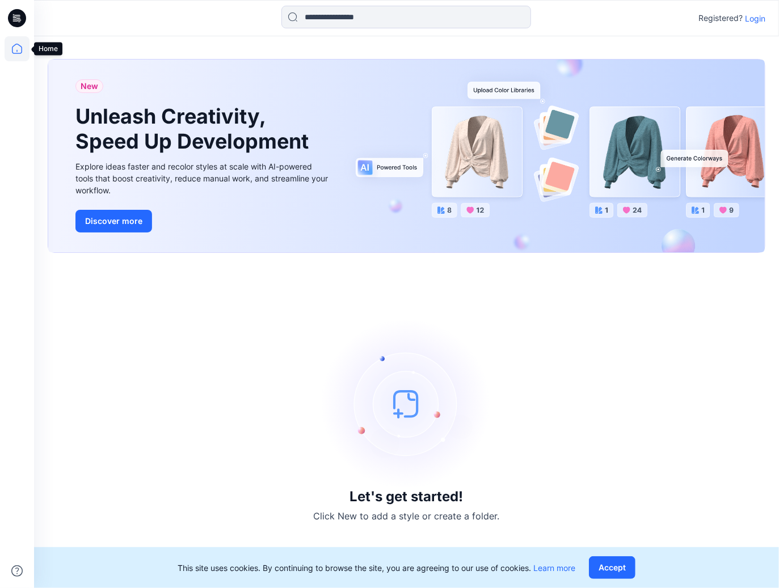
click at [19, 48] on icon at bounding box center [17, 48] width 25 height 25
click at [758, 18] on p "Login" at bounding box center [755, 18] width 20 height 12
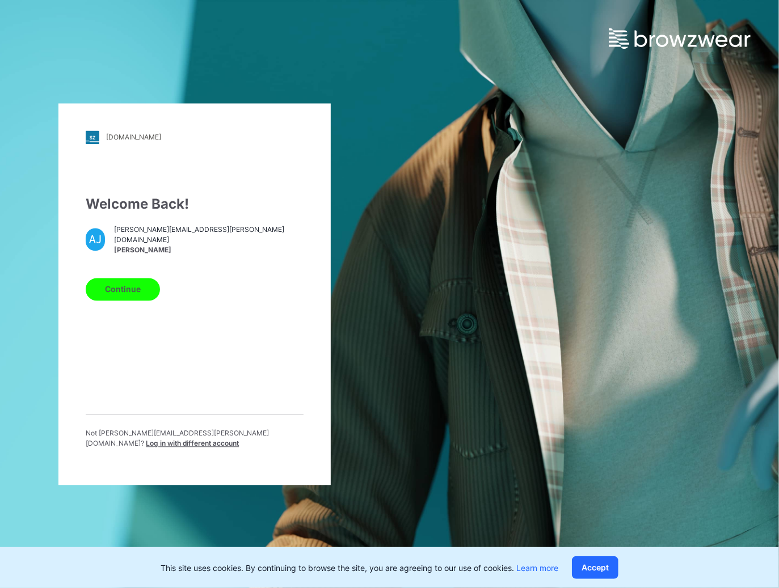
click at [118, 293] on button "Continue" at bounding box center [123, 289] width 74 height 23
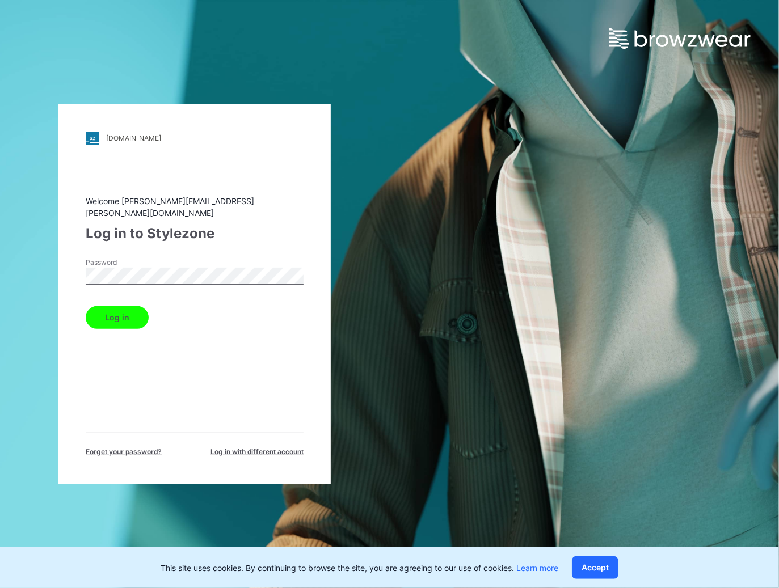
click at [109, 322] on button "Log in" at bounding box center [117, 317] width 63 height 23
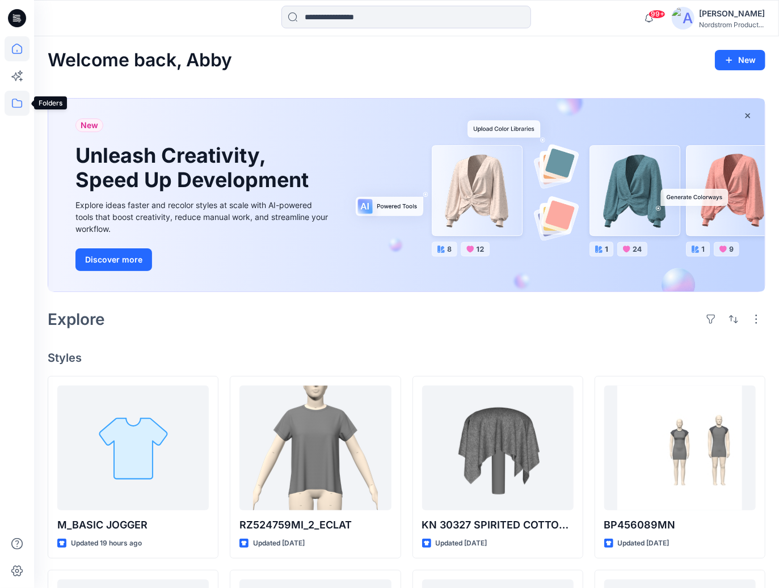
click at [16, 104] on icon at bounding box center [17, 103] width 25 height 25
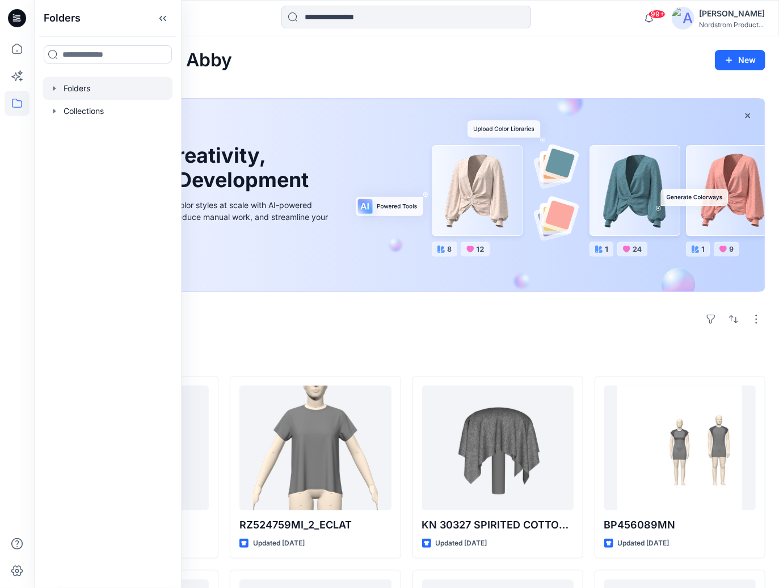
click at [82, 86] on div at bounding box center [107, 88] width 129 height 23
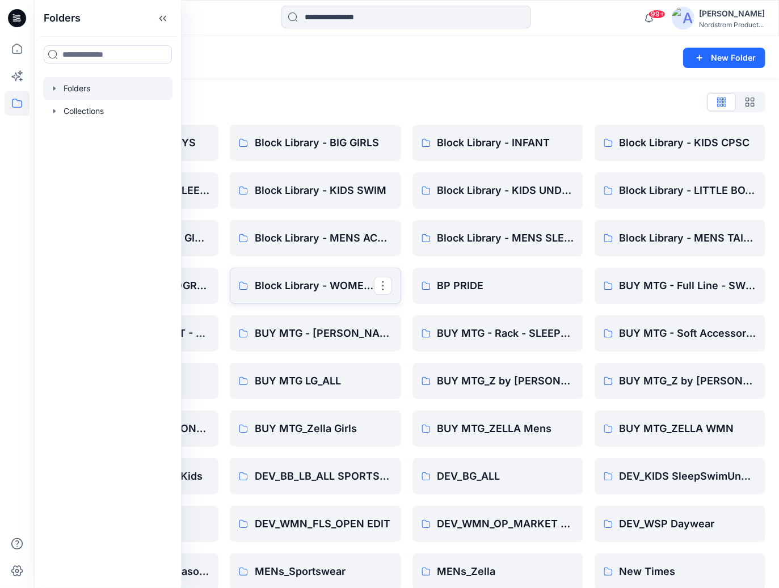
click at [342, 280] on p "Block Library - WOMENS" at bounding box center [314, 286] width 119 height 16
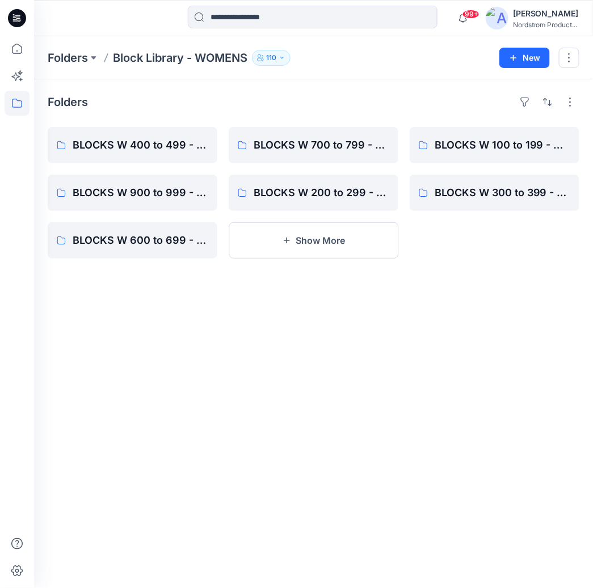
click at [316, 106] on div "Folders" at bounding box center [314, 102] width 532 height 18
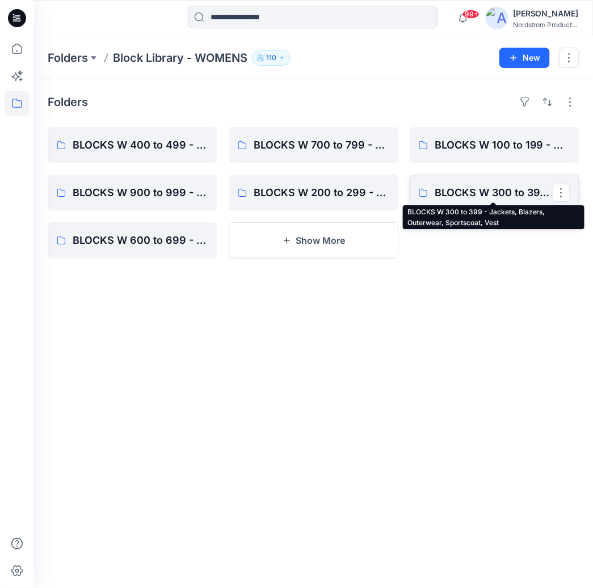
click at [471, 193] on p "BLOCKS W 300 to 399 - Jackets, Blazers, Outerwear, Sportscoat, Vest" at bounding box center [493, 193] width 117 height 16
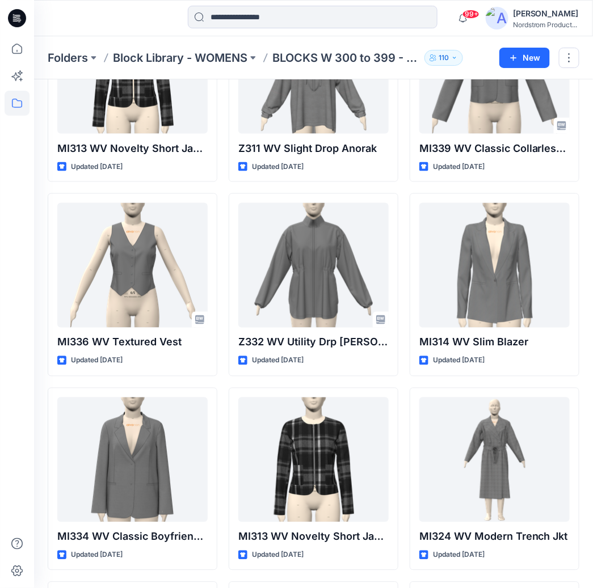
scroll to position [216, 0]
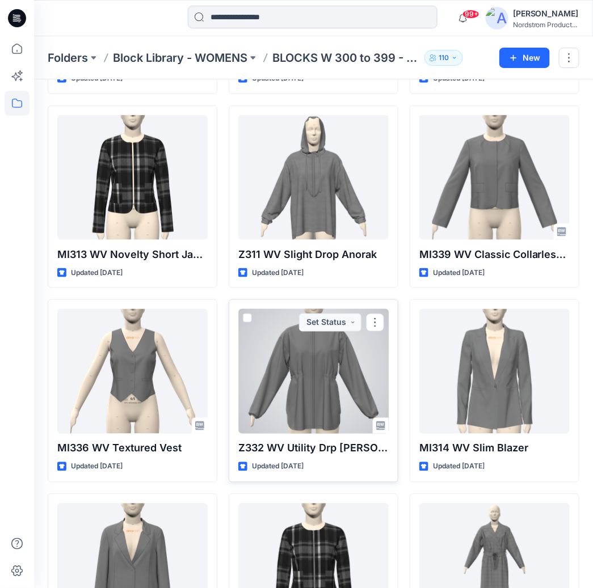
click at [339, 396] on div at bounding box center [313, 371] width 150 height 125
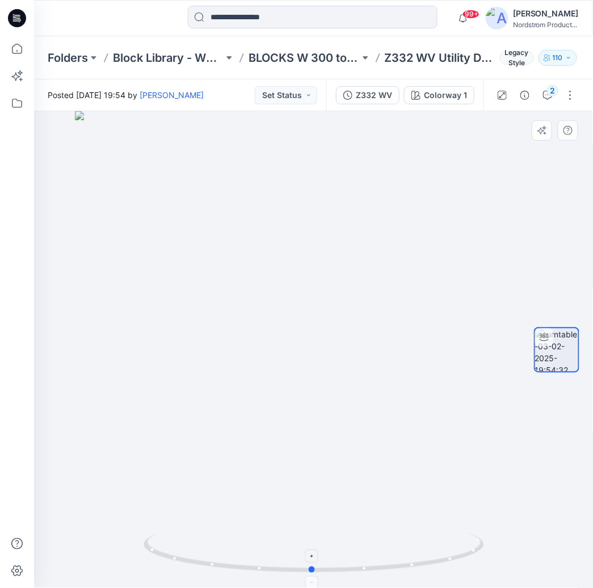
drag, startPoint x: 286, startPoint y: 567, endPoint x: 284, endPoint y: 549, distance: 18.2
click at [284, 549] on icon at bounding box center [315, 554] width 343 height 43
click at [189, 58] on p "Block Library - WOMENS" at bounding box center [168, 58] width 111 height 16
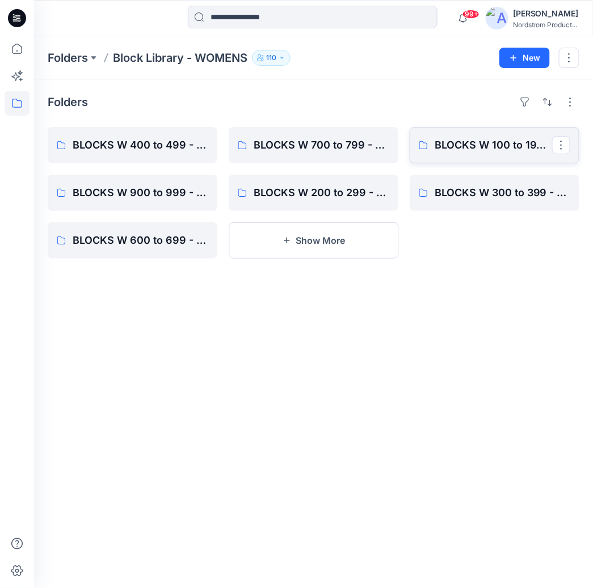
click at [522, 136] on link "BLOCKS W 100 to 199 - Woven Tops, Shirts, PJ Tops" at bounding box center [495, 145] width 170 height 36
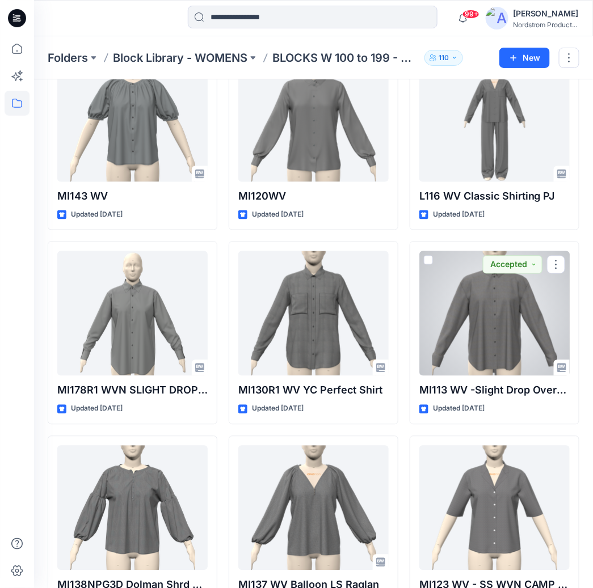
scroll to position [1443, 0]
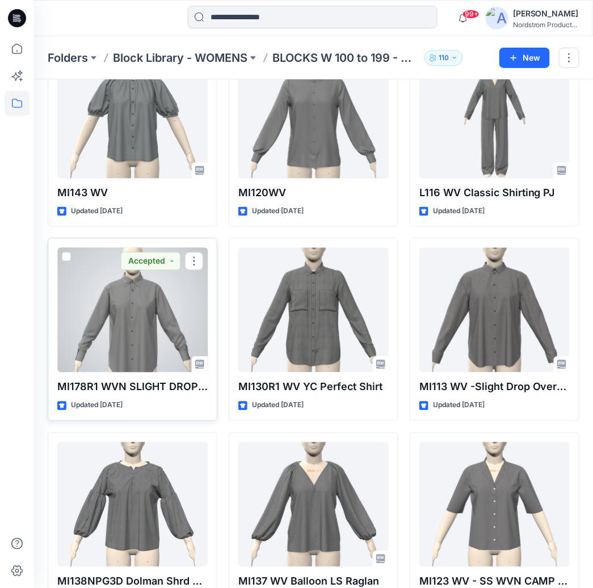
click at [156, 332] on div at bounding box center [132, 310] width 150 height 125
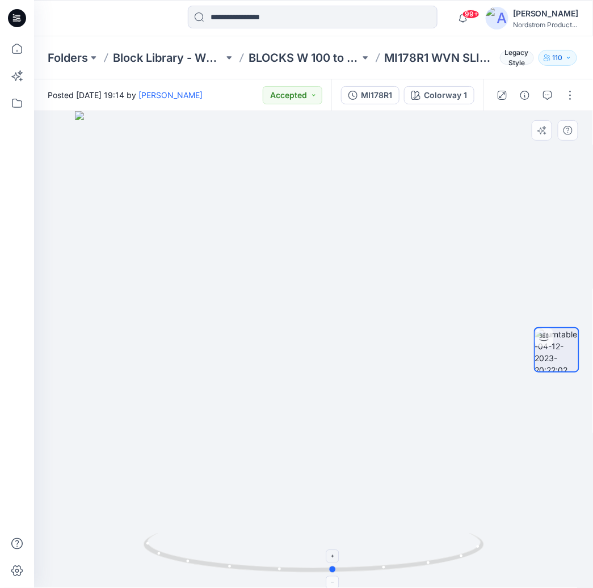
drag, startPoint x: 229, startPoint y: 567, endPoint x: 248, endPoint y: 558, distance: 21.8
click at [248, 558] on icon at bounding box center [315, 554] width 343 height 43
